Goal: Task Accomplishment & Management: Use online tool/utility

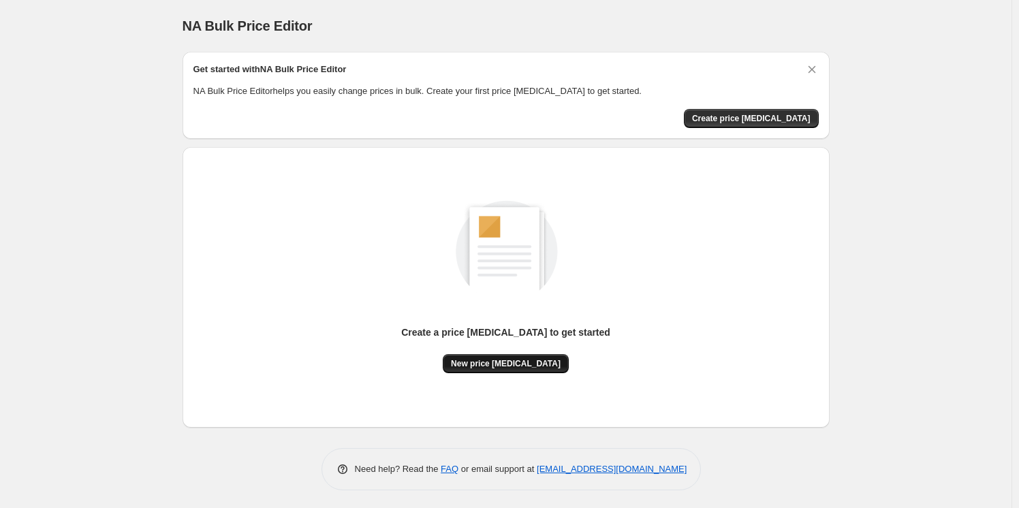
click at [522, 362] on span "New price [MEDICAL_DATA]" at bounding box center [506, 363] width 110 height 11
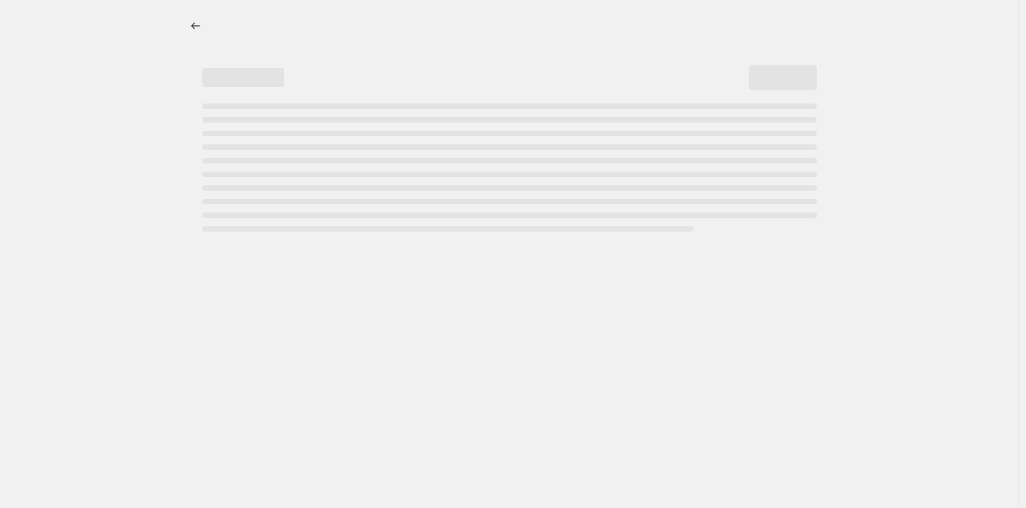
select select "percentage"
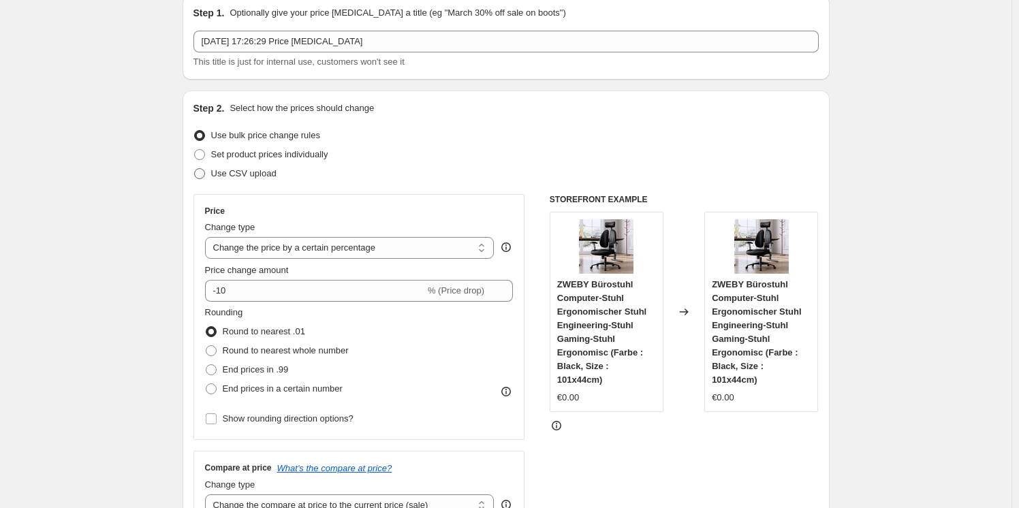
scroll to position [50, 0]
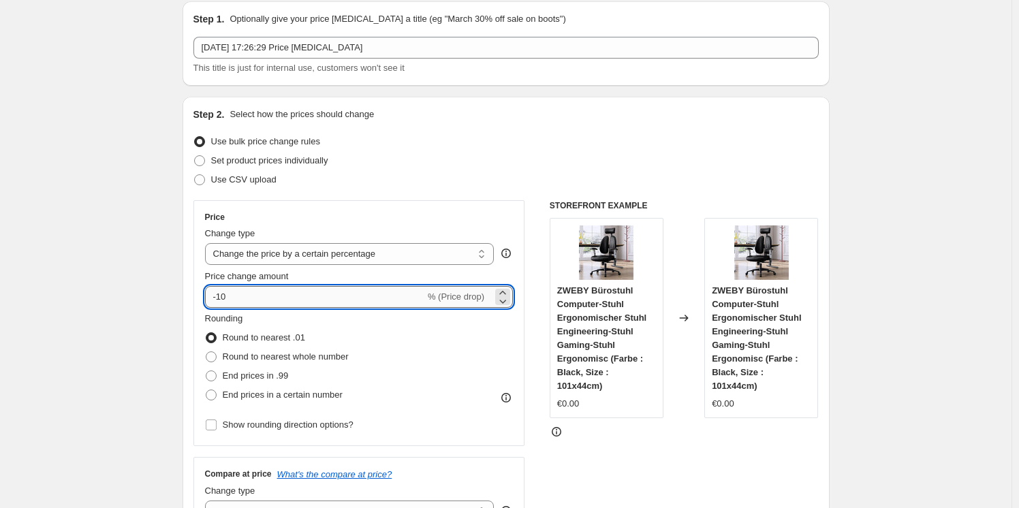
click at [278, 294] on input "-10" at bounding box center [315, 297] width 220 height 22
type input "-1"
type input "-25"
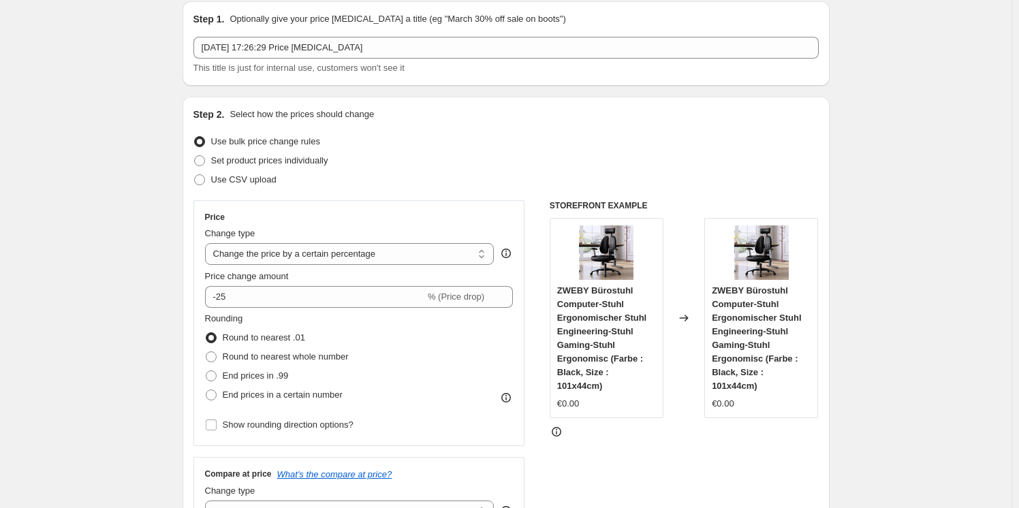
click at [627, 478] on div "STOREFRONT EXAMPLE ZWEBY Bürostuhl Computer-Stuhl Ergonomischer Stuhl Engineeri…" at bounding box center [684, 367] width 269 height 334
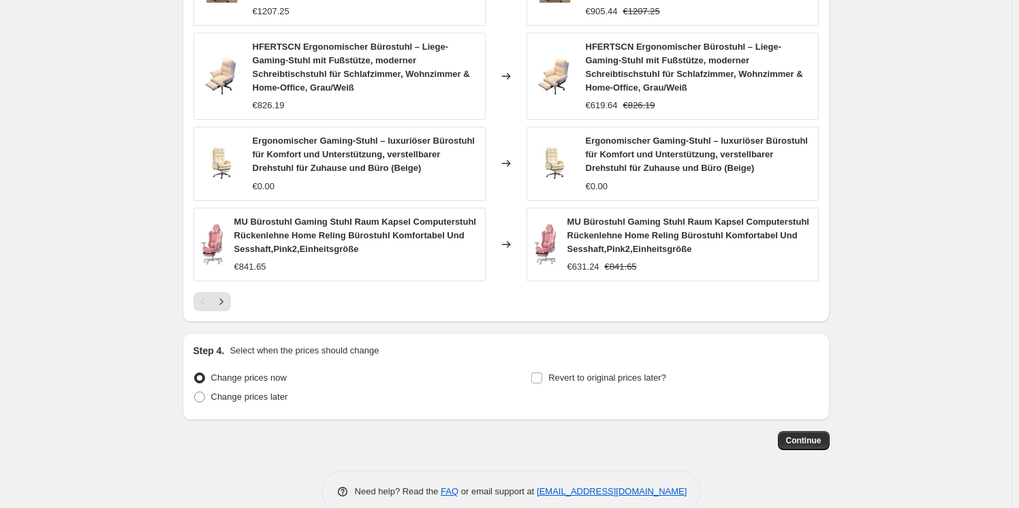
scroll to position [956, 0]
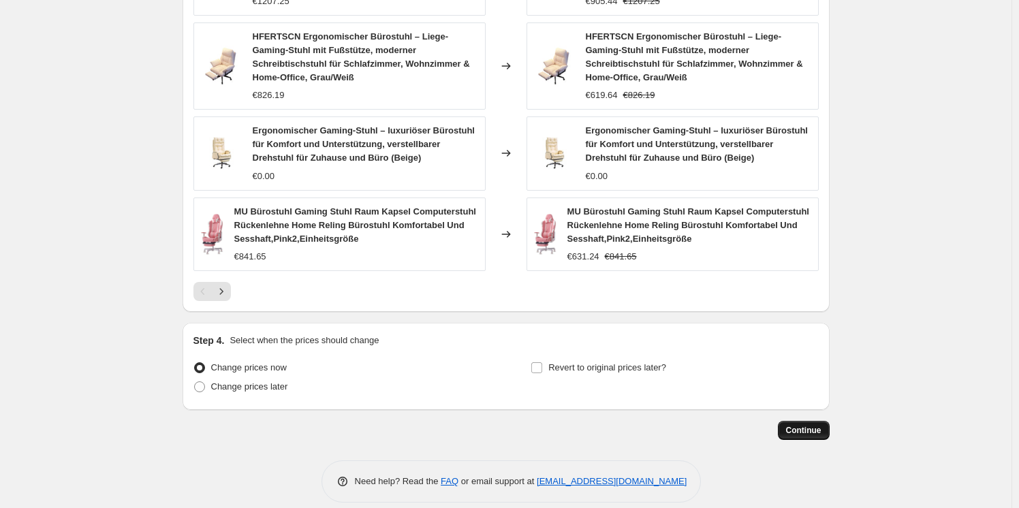
click at [800, 425] on span "Continue" at bounding box center [803, 430] width 35 height 11
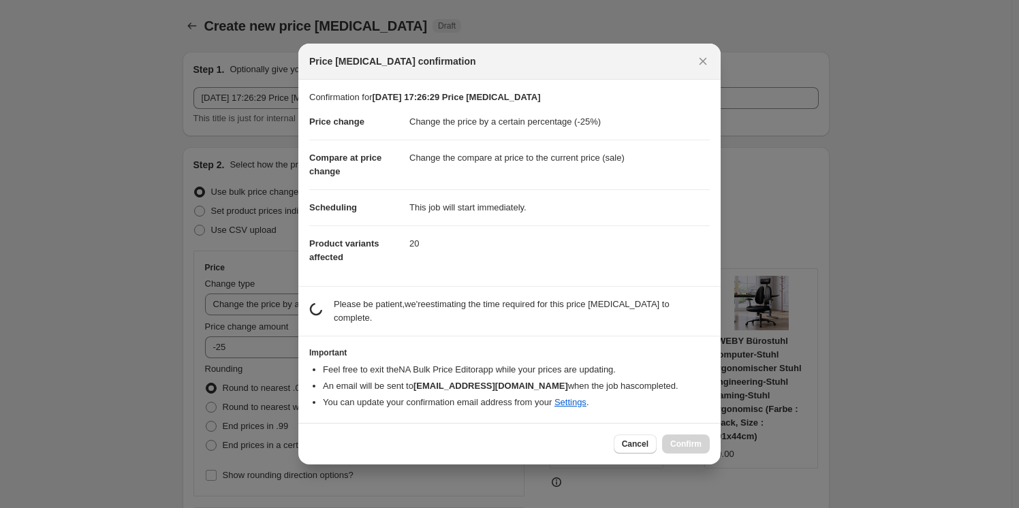
scroll to position [0, 0]
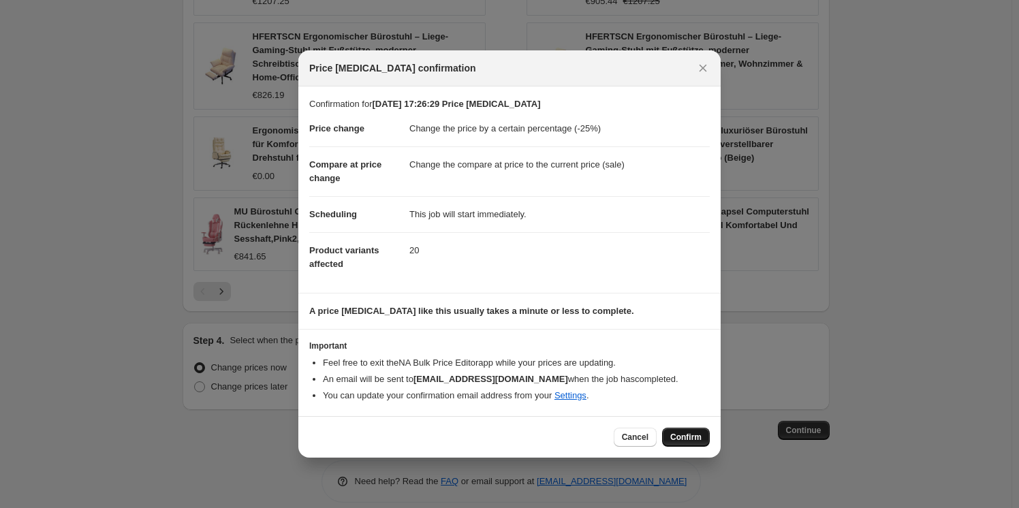
click at [687, 431] on button "Confirm" at bounding box center [686, 437] width 48 height 19
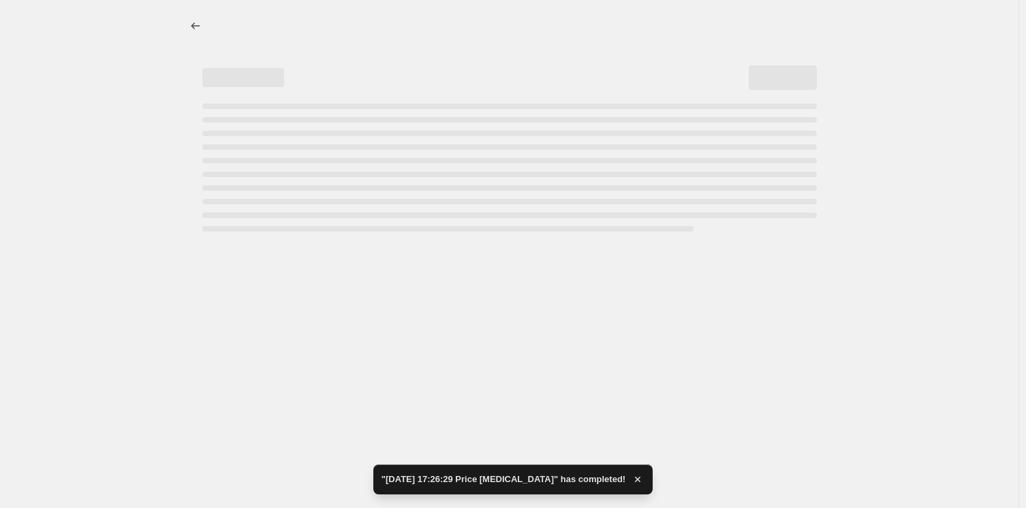
select select "percentage"
